Goal: Transaction & Acquisition: Download file/media

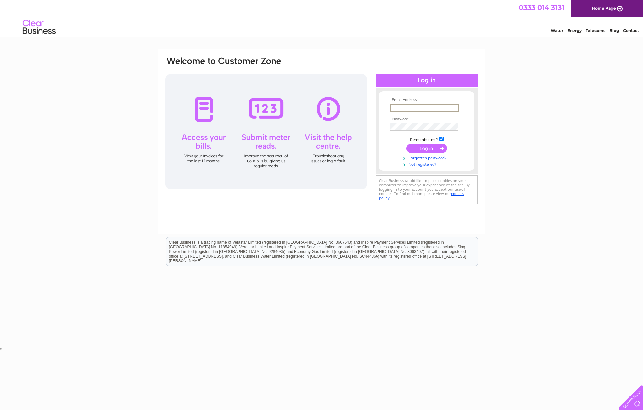
type input "[EMAIL_ADDRESS][DOMAIN_NAME]"
click at [430, 149] on input "submit" at bounding box center [426, 148] width 41 height 9
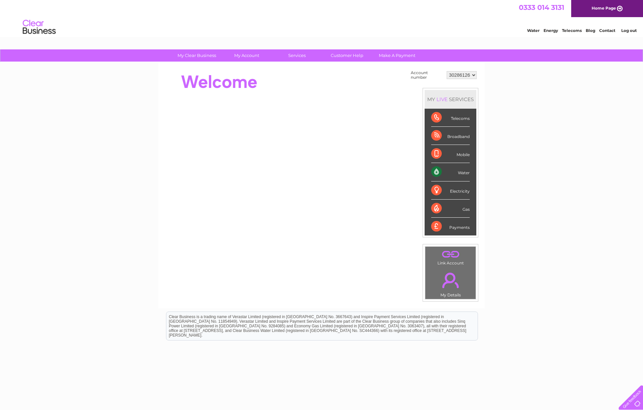
select select "30291310"
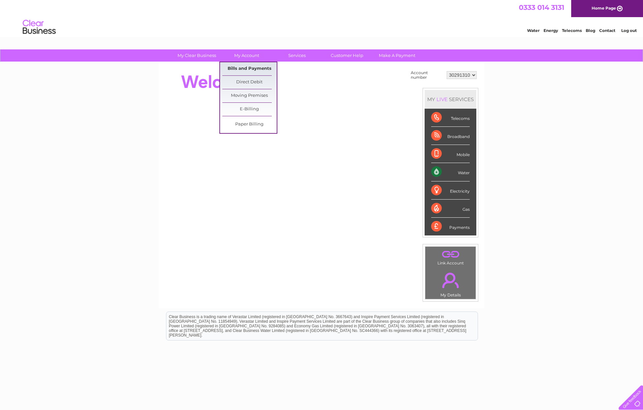
click at [248, 66] on link "Bills and Payments" at bounding box center [249, 68] width 54 height 13
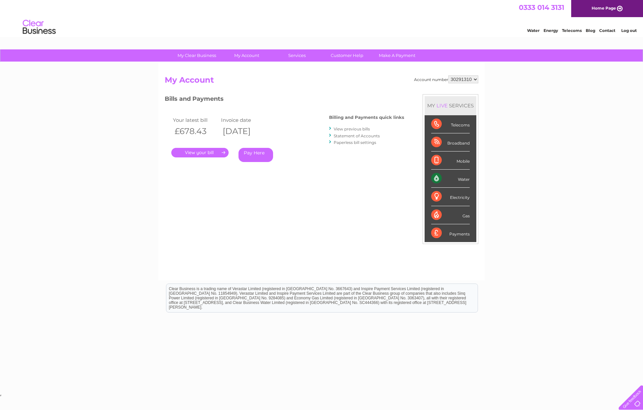
click at [367, 128] on link "View previous bills" at bounding box center [352, 128] width 36 height 5
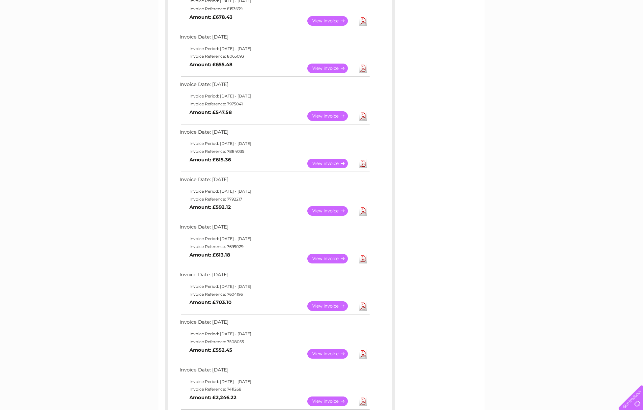
scroll to position [140, 0]
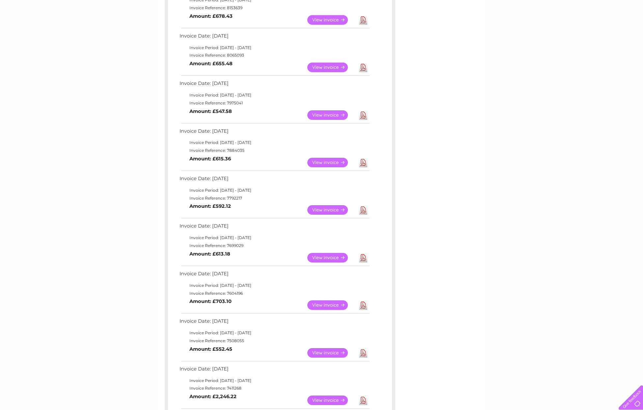
drag, startPoint x: 366, startPoint y: 207, endPoint x: 367, endPoint y: 203, distance: 4.4
click at [366, 207] on link "Download" at bounding box center [363, 210] width 8 height 10
click at [364, 162] on link "Download" at bounding box center [363, 163] width 8 height 10
click at [365, 114] on link "Download" at bounding box center [363, 115] width 8 height 10
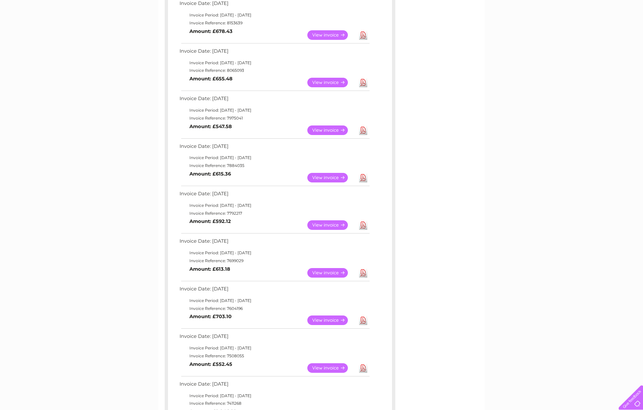
scroll to position [124, 0]
